Goal: Task Accomplishment & Management: Use online tool/utility

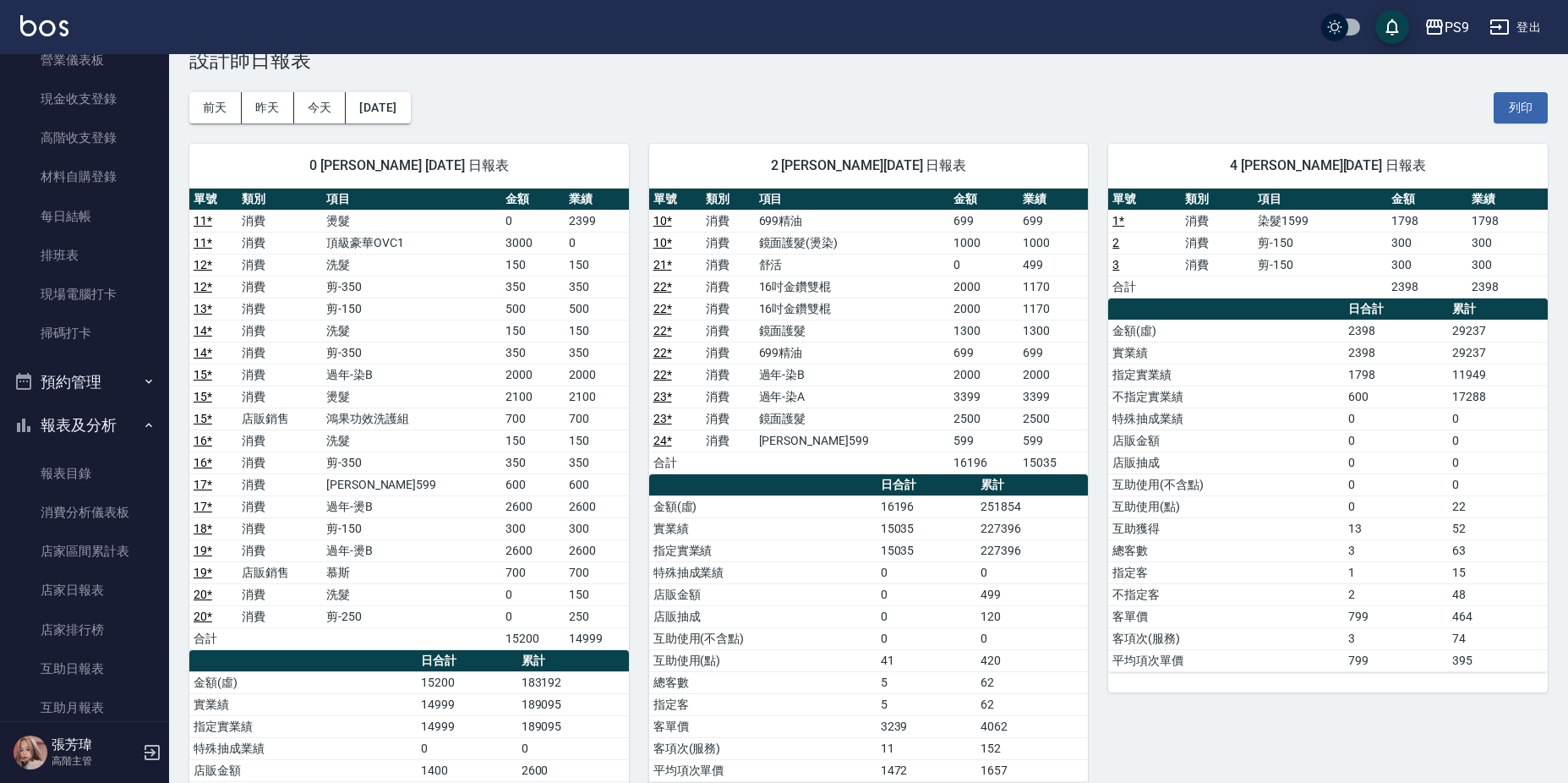
scroll to position [192, 0]
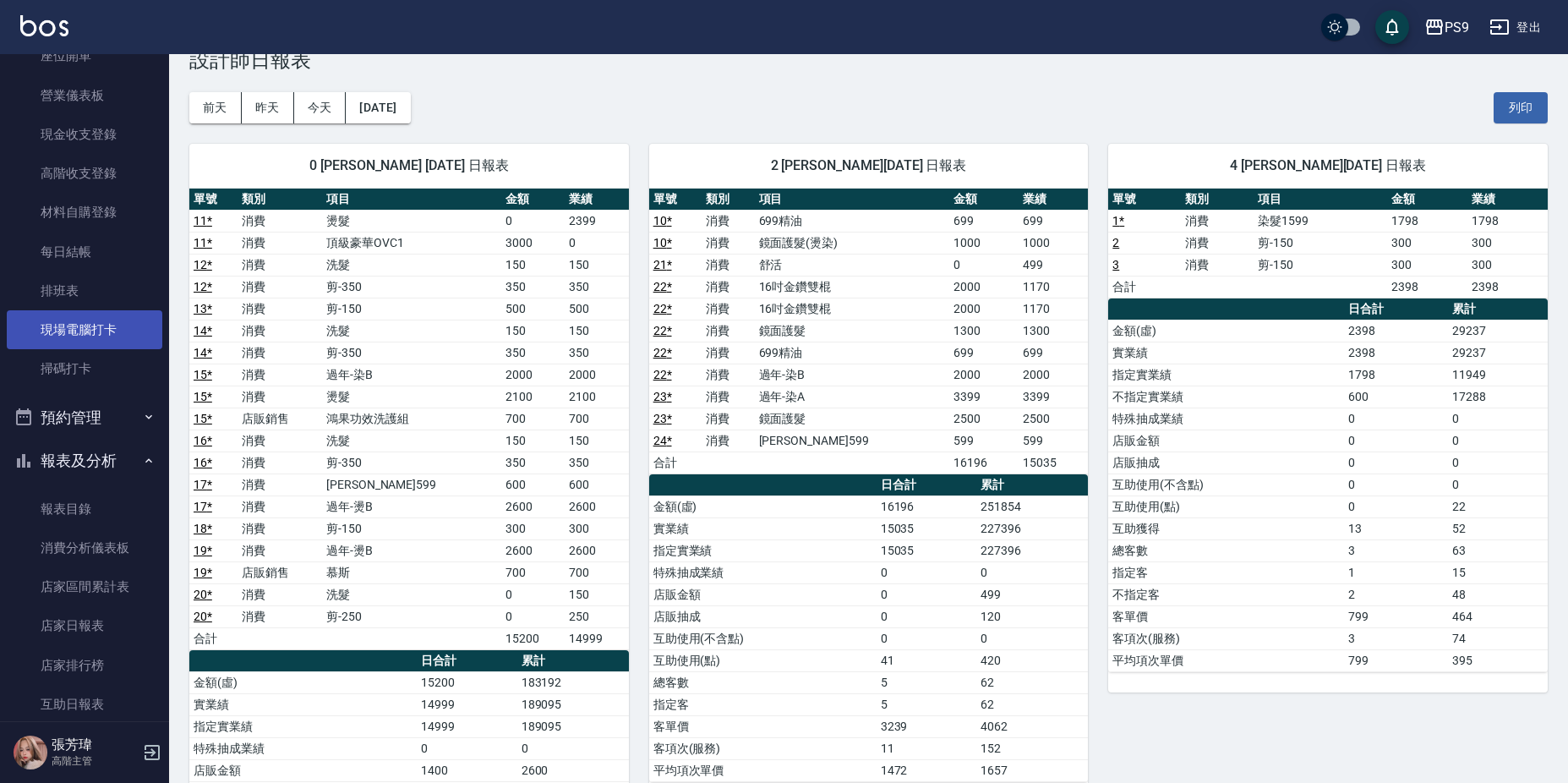
click at [91, 322] on link "現場電腦打卡" at bounding box center [84, 330] width 156 height 39
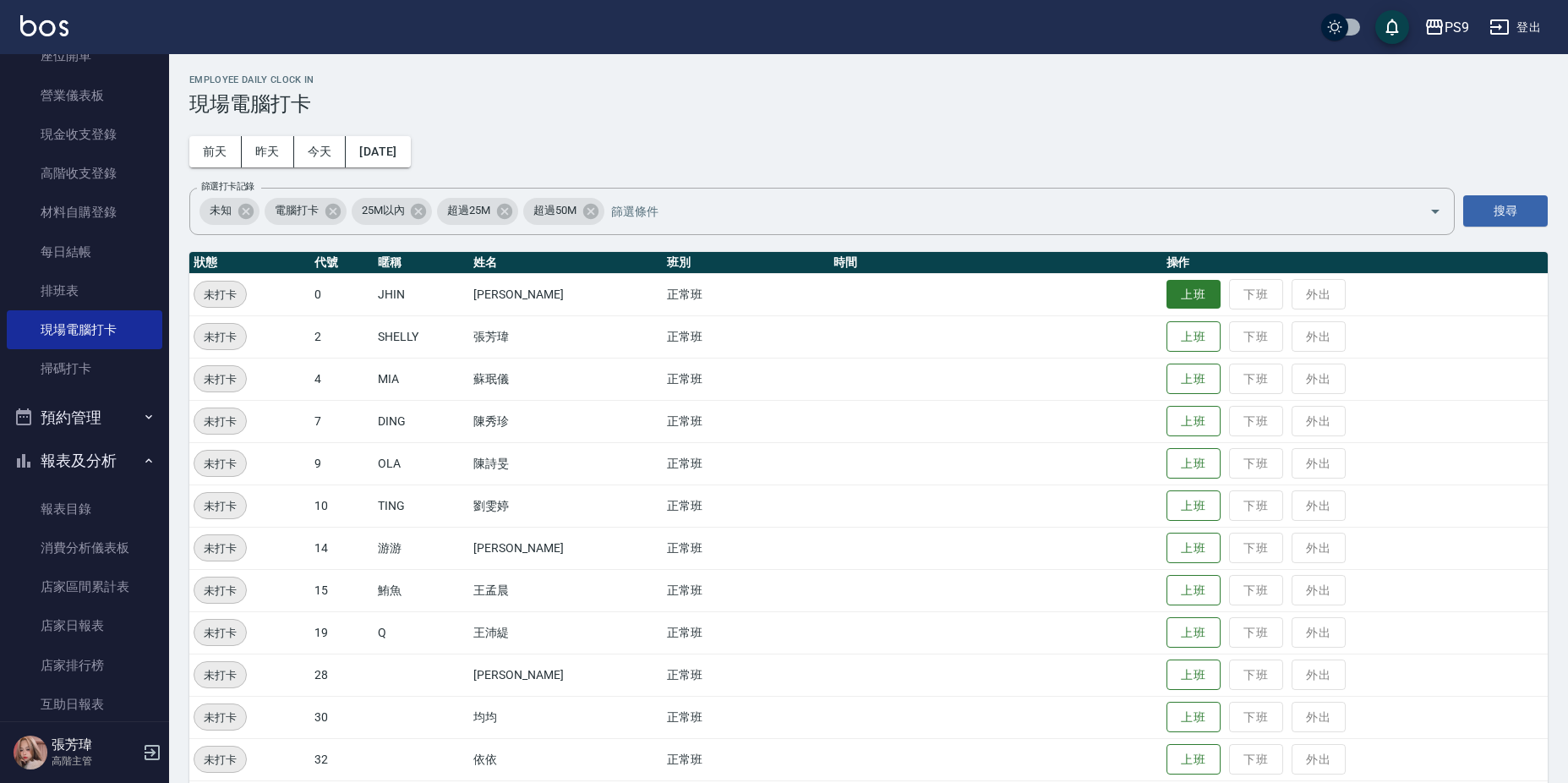
click at [1172, 286] on button "上班" at bounding box center [1194, 294] width 54 height 30
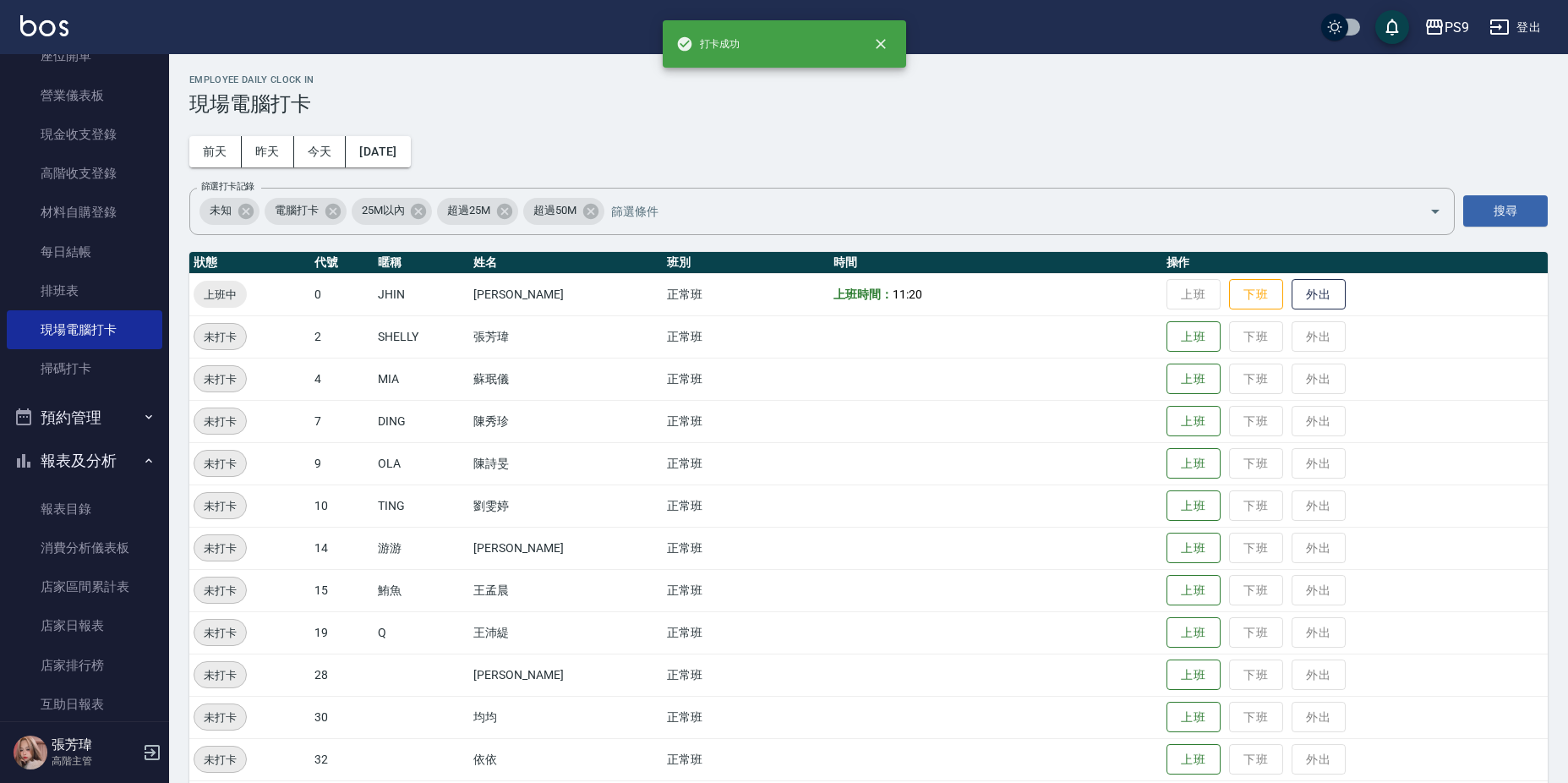
click at [1012, 163] on div "Employee Daily Clock In 現場電腦打卡 [DATE] [DATE] [DATE] [DATE] 篩選打卡記錄 未知 電腦打卡 25M以內…" at bounding box center [868, 449] width 1399 height 789
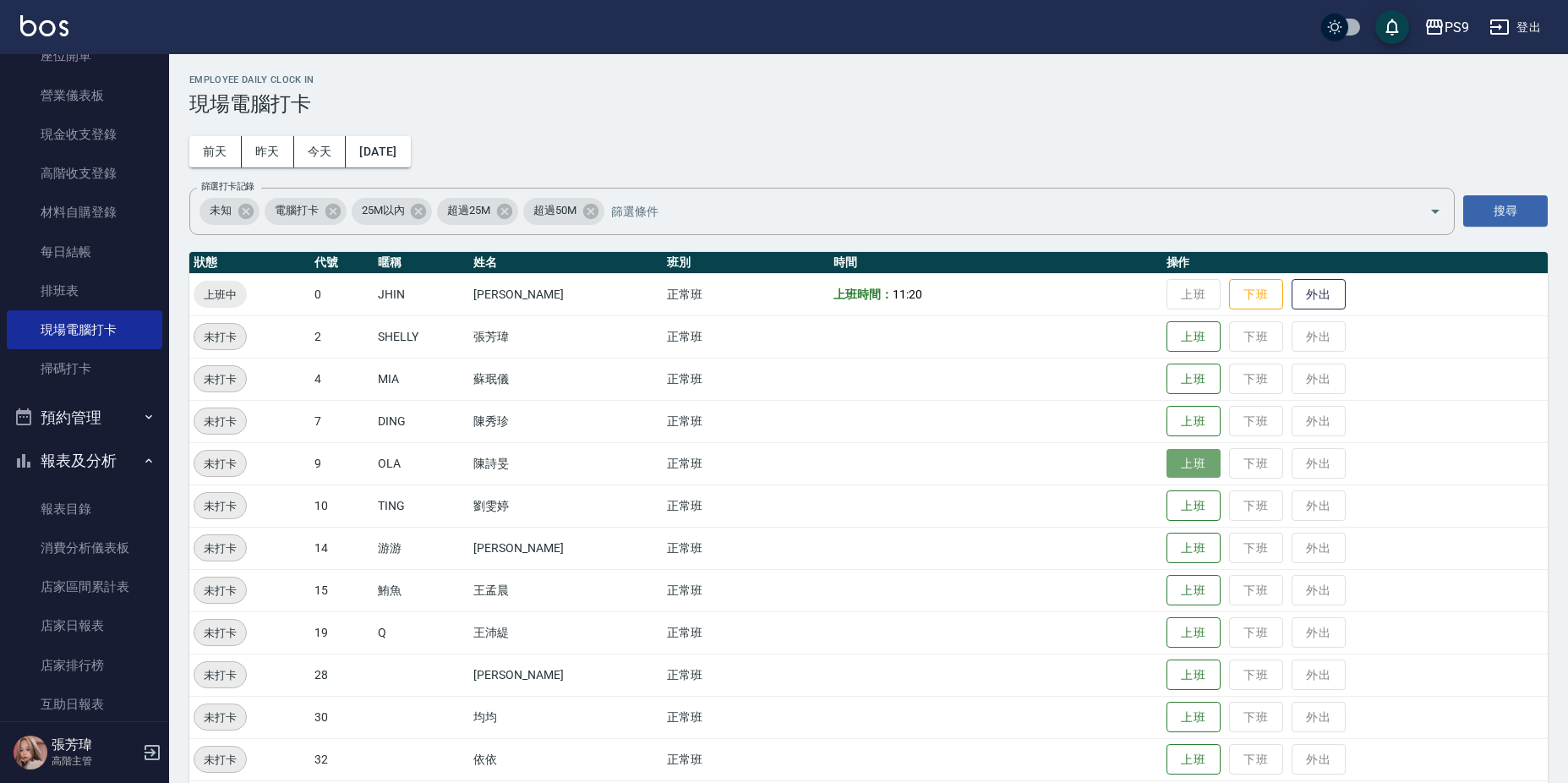
click at [1201, 457] on button "上班" at bounding box center [1194, 464] width 54 height 30
click at [1190, 669] on button "上班" at bounding box center [1194, 675] width 54 height 30
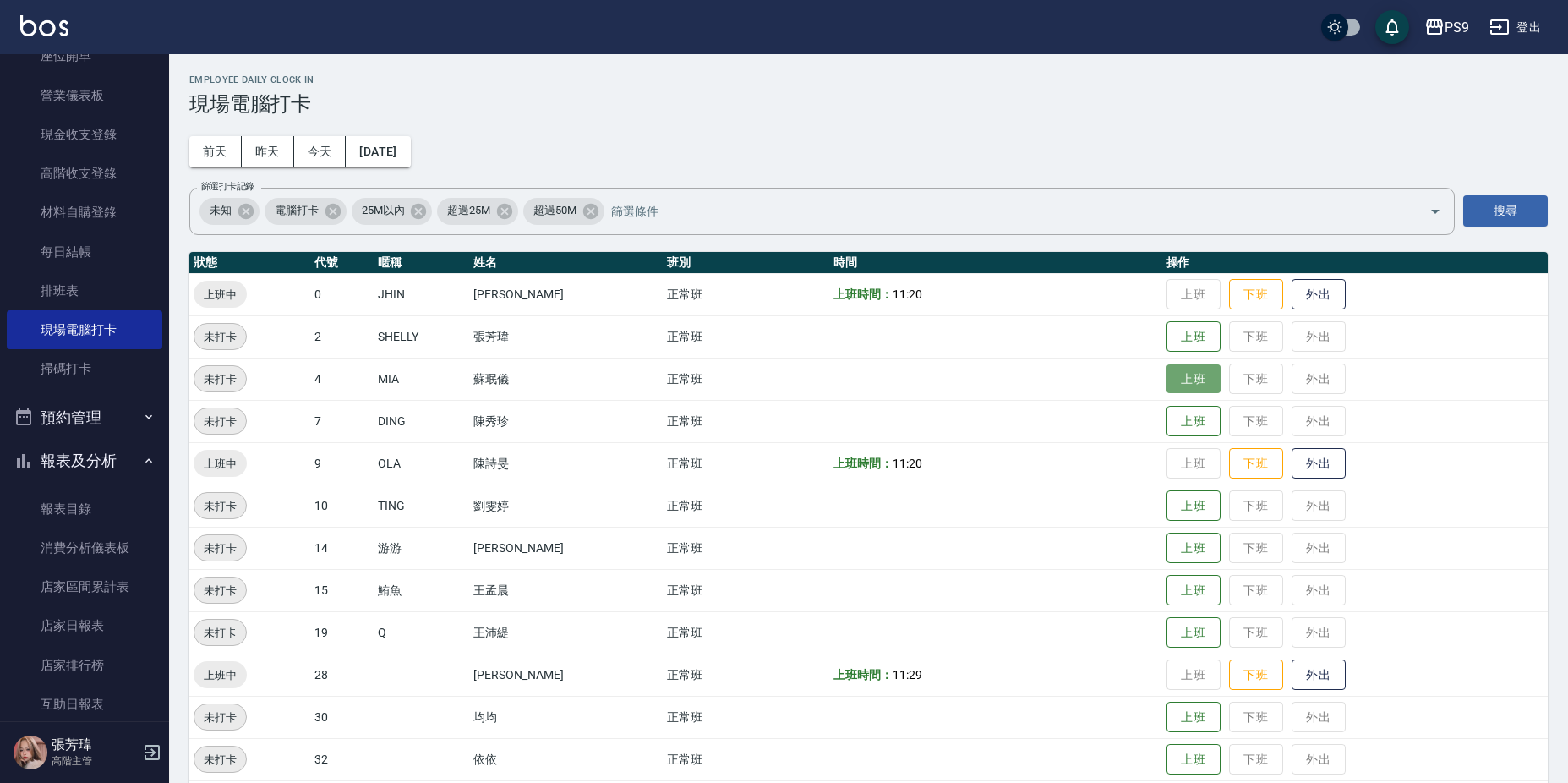
click at [1185, 370] on button "上班" at bounding box center [1194, 380] width 54 height 30
click at [1202, 598] on button "上班" at bounding box center [1194, 591] width 54 height 30
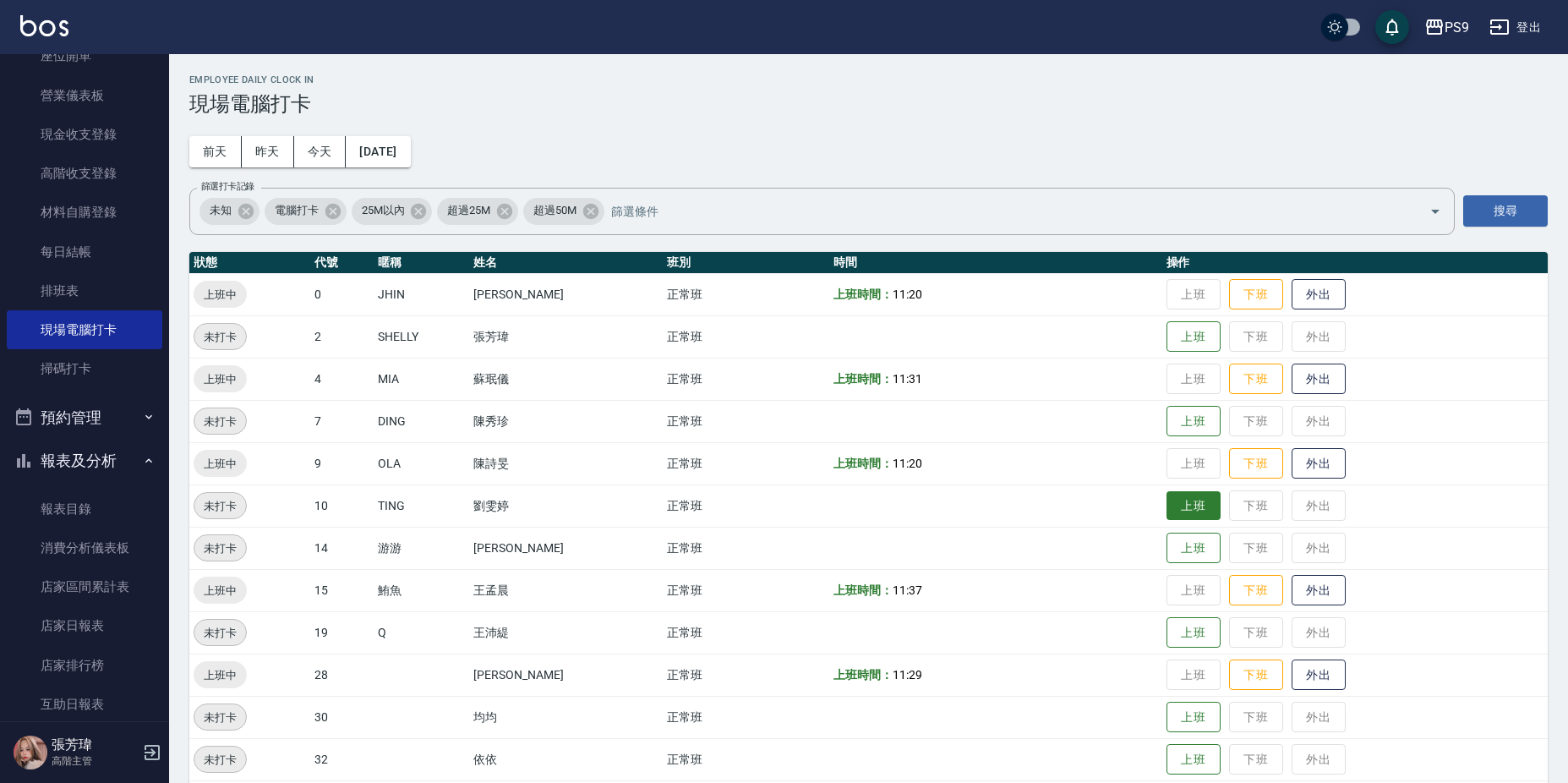
click at [1170, 495] on button "上班" at bounding box center [1194, 506] width 54 height 30
